Goal: Check status: Check status

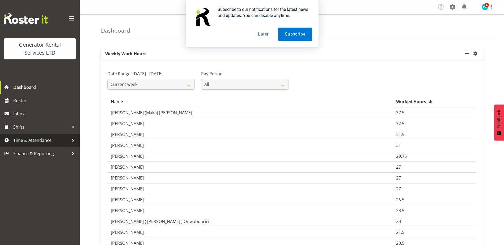
click at [33, 140] on span "Time & Attendance" at bounding box center [41, 141] width 56 height 8
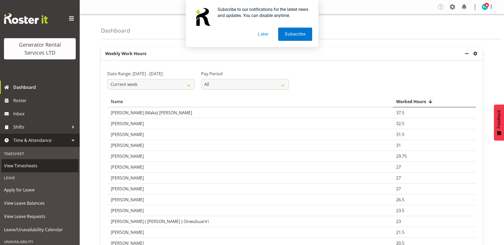
click at [29, 165] on span "View Timesheets" at bounding box center [40, 166] width 72 height 8
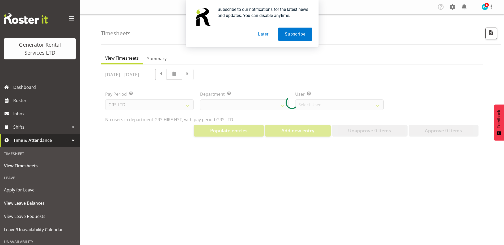
click at [263, 35] on button "Later" at bounding box center [263, 34] width 24 height 13
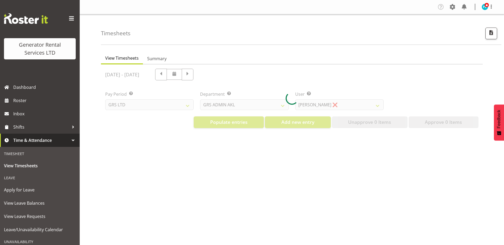
select select "22"
select select "149"
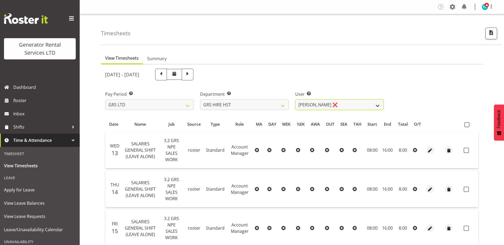
click at [333, 105] on select "[PERSON_NAME] ❌ [PERSON_NAME] ✔ [PERSON_NAME] ✔" at bounding box center [339, 105] width 88 height 11
click at [287, 106] on select "GRS ADMIN AKL GRS ADMIN TGA GRS ENGINEERING AKL GRS HIRE AKL GRS HIRE HST GRS H…" at bounding box center [244, 105] width 88 height 11
select select "20"
click at [200, 100] on select "GRS ADMIN AKL GRS ADMIN TGA GRS ENGINEERING AKL GRS HIRE AKL GRS HIRE HST GRS H…" at bounding box center [244, 105] width 88 height 11
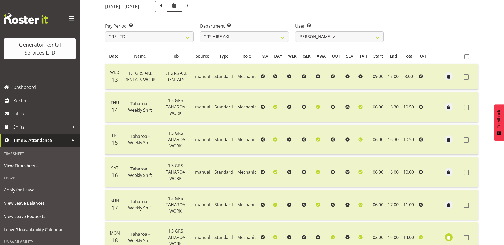
scroll to position [175, 0]
